Goal: Use online tool/utility: Use online tool/utility

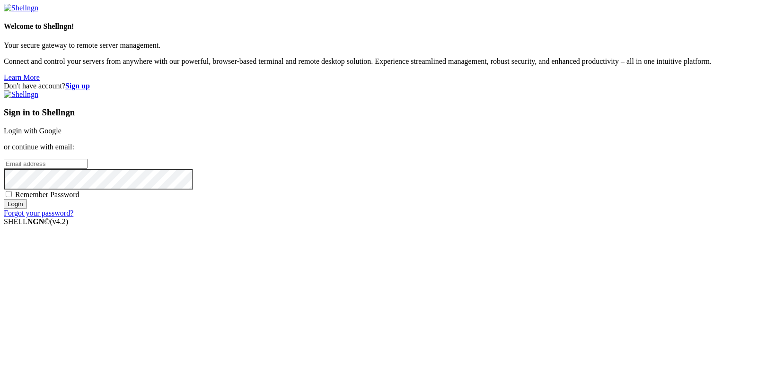
click at [62, 132] on link "Login with Google" at bounding box center [33, 131] width 58 height 8
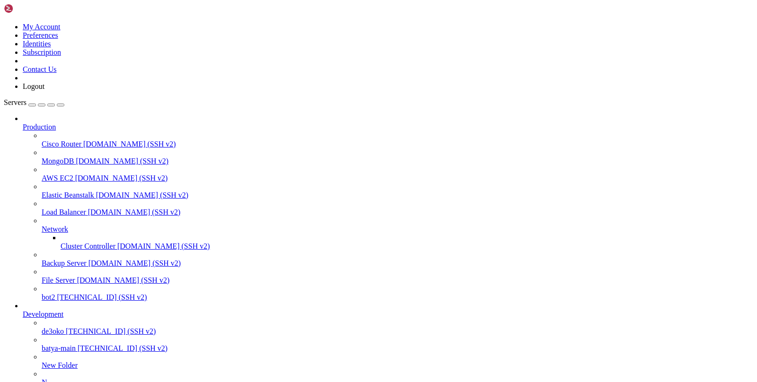
scroll to position [74, 0]
click at [70, 293] on span "[TECHNICAL_ID] (SSH v2)" at bounding box center [102, 297] width 90 height 8
drag, startPoint x: 98, startPoint y: 854, endPoint x: 33, endPoint y: 853, distance: 65.3
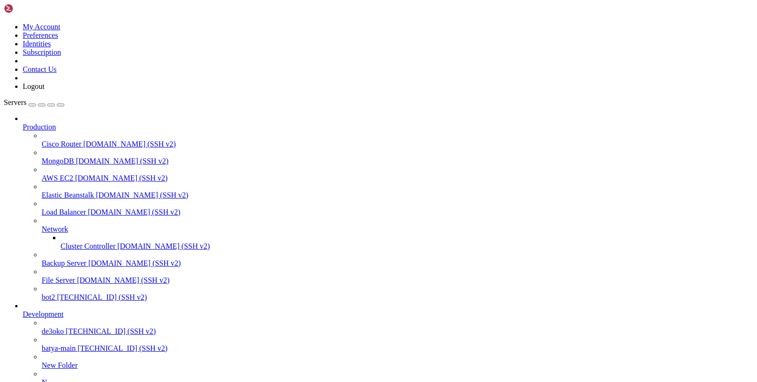
copy x-row "27753.vpnbot4"
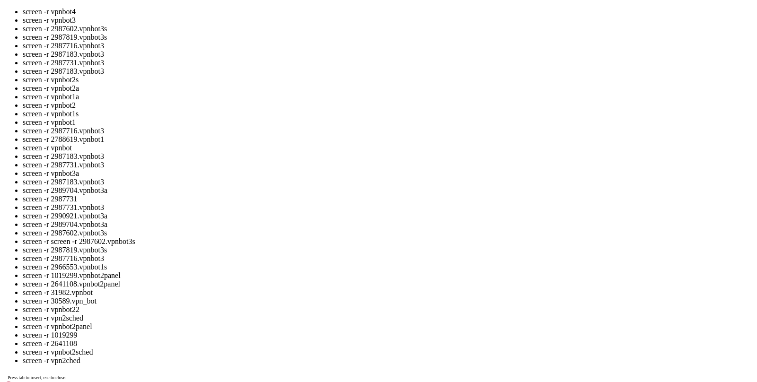
paste textarea "27753.vpnbot4"
type textarea "27753.vpnbot4"
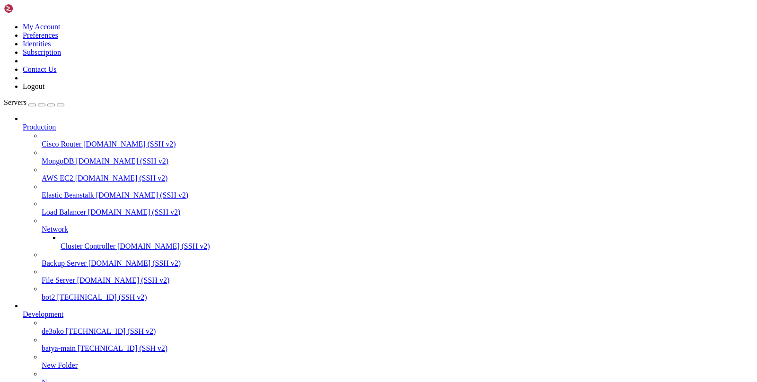
scroll to position [2132, 0]
